Goal: Task Accomplishment & Management: Complete application form

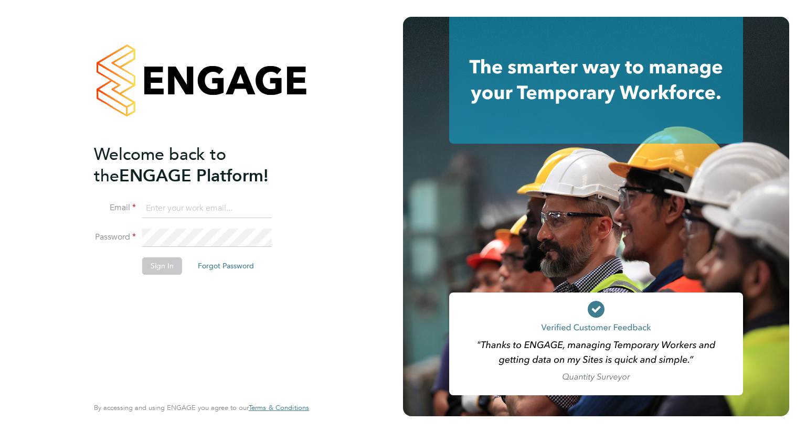
click at [174, 208] on input at bounding box center [207, 208] width 130 height 19
type input "[EMAIL_ADDRESS][PERSON_NAME][DOMAIN_NAME]"
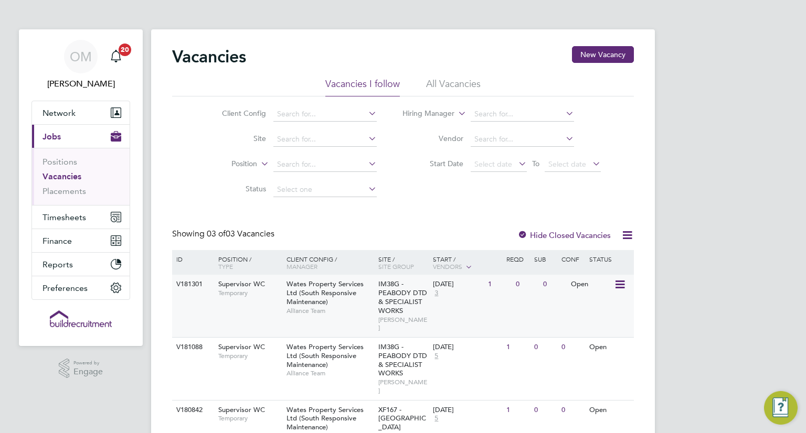
click at [325, 290] on span "Wates Property Services Ltd (South Responsive Maintenance)" at bounding box center [324, 293] width 77 height 27
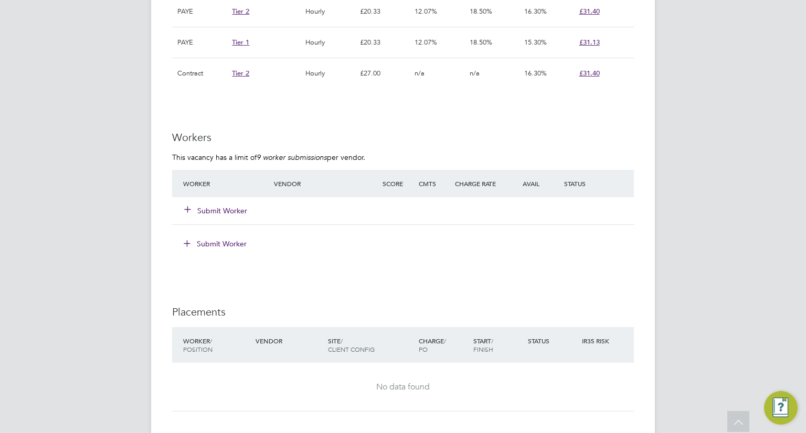
scroll to position [996, 0]
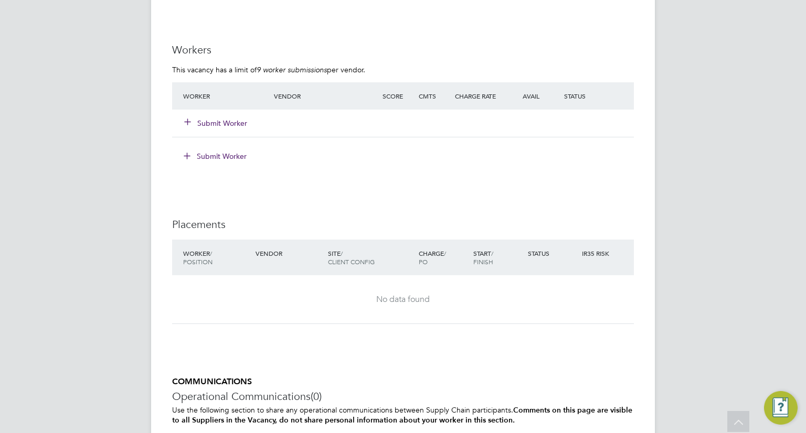
click at [218, 118] on button "Submit Worker" at bounding box center [216, 123] width 63 height 10
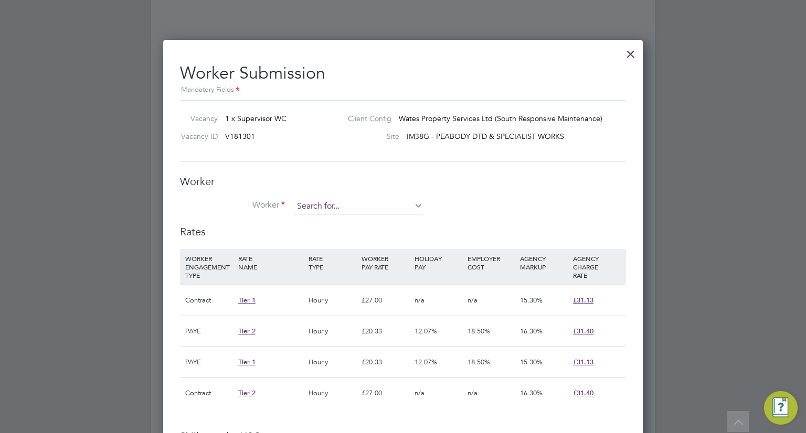
click at [319, 202] on input at bounding box center [358, 207] width 130 height 16
type input "l"
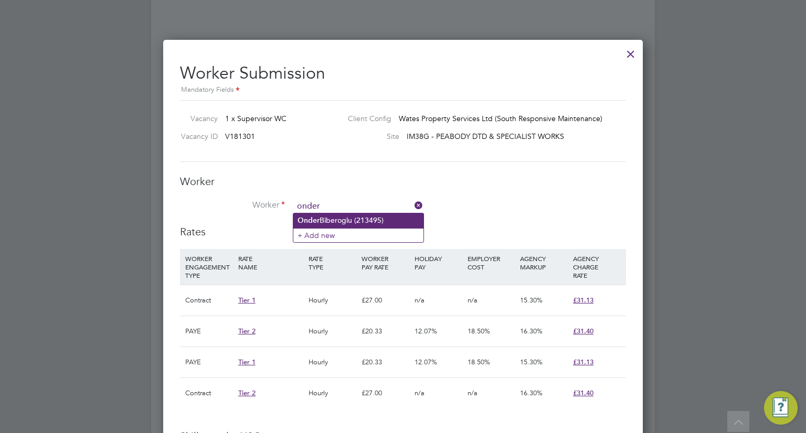
click at [329, 216] on li "Onder Biberoglu (213495)" at bounding box center [358, 220] width 130 height 14
type input "Onder Biberoglu (213495)"
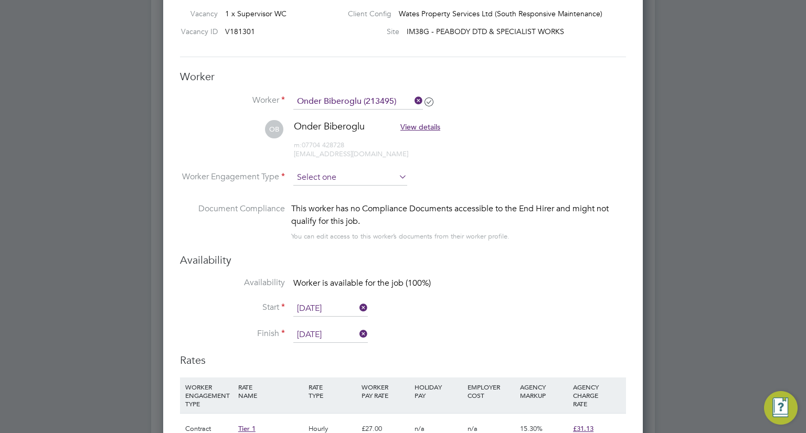
click at [336, 174] on input at bounding box center [350, 178] width 114 height 16
click at [321, 194] on li "Contract" at bounding box center [350, 191] width 114 height 14
type input "Contract"
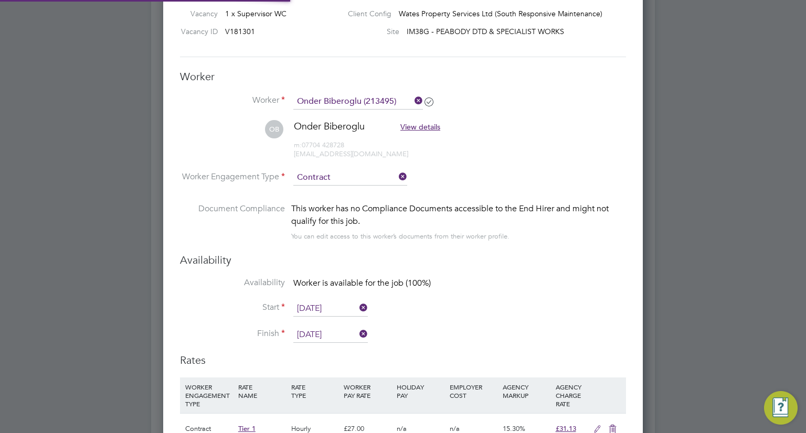
click at [451, 187] on li "Worker Engagement Type Contract" at bounding box center [403, 186] width 446 height 33
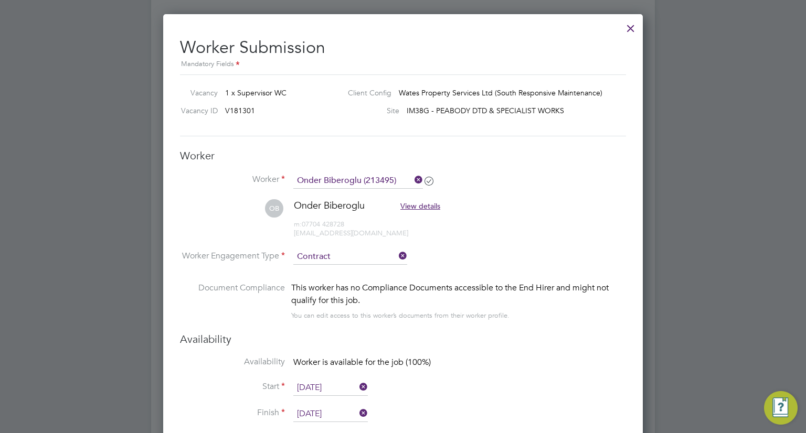
click at [428, 202] on span "View details" at bounding box center [420, 205] width 40 height 9
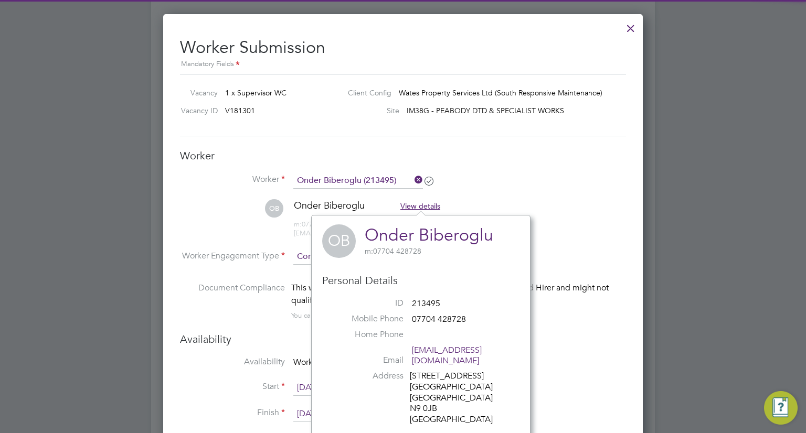
click at [540, 202] on li "OB Onder Biberoglu View details m: 07704 428728 onder_biberoglu@hotmail.com" at bounding box center [403, 224] width 446 height 50
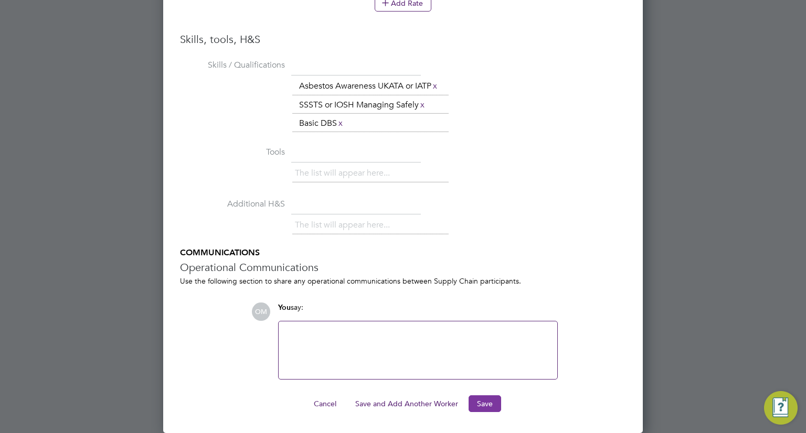
click at [475, 408] on button "Save" at bounding box center [484, 403] width 33 height 17
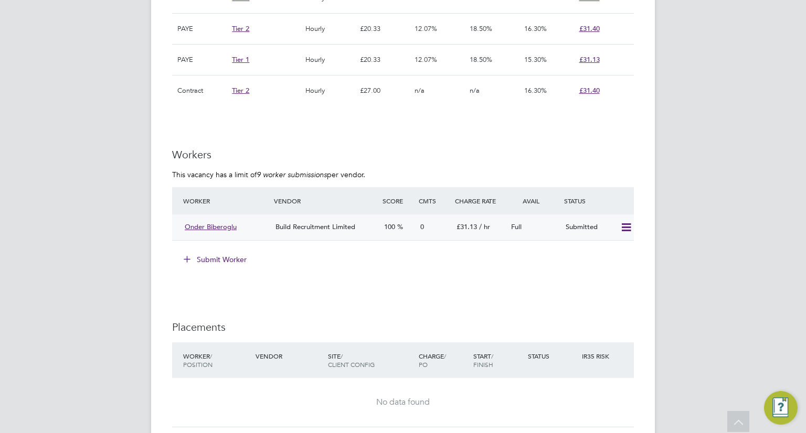
click at [210, 222] on span "Onder Biberoglu" at bounding box center [211, 226] width 52 height 9
